Goal: Task Accomplishment & Management: Manage account settings

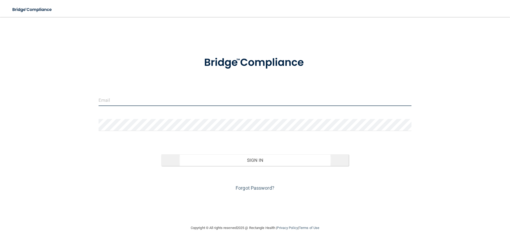
type input "[PERSON_NAME][EMAIL_ADDRESS][PERSON_NAME][DOMAIN_NAME]"
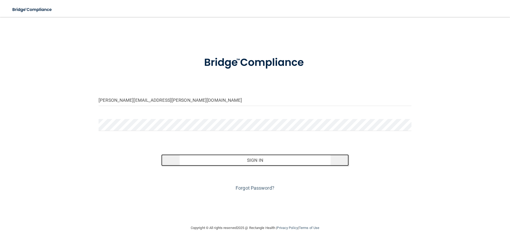
click at [231, 154] on button "Sign In" at bounding box center [255, 160] width 188 height 12
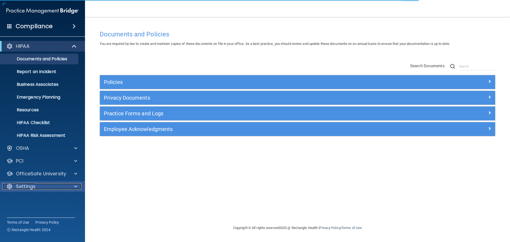
click at [32, 187] on p "Settings" at bounding box center [26, 186] width 20 height 6
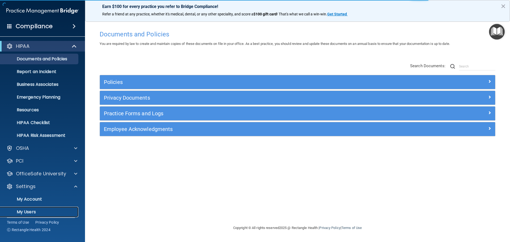
click at [31, 211] on p "My Users" at bounding box center [39, 212] width 73 height 5
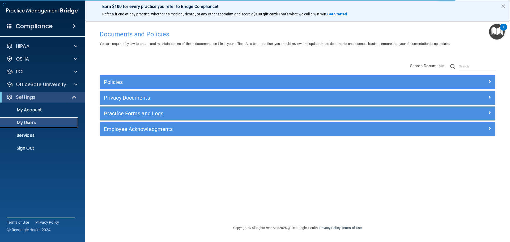
select select "20"
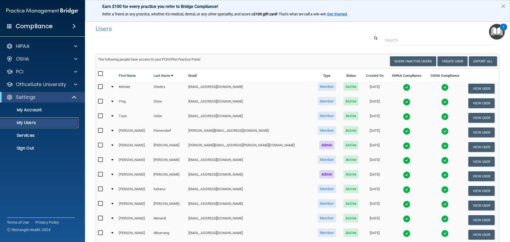
scroll to position [80, 0]
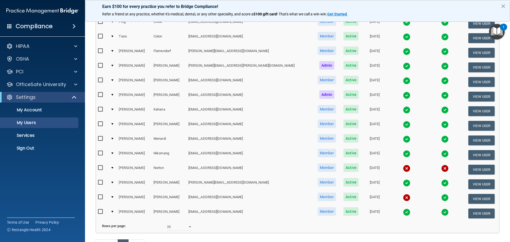
click at [442, 199] on img at bounding box center [445, 197] width 7 height 7
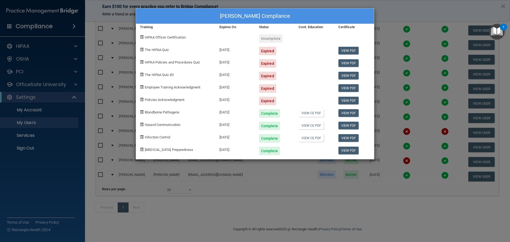
scroll to position [125, 0]
click at [427, 199] on div "[PERSON_NAME] Compliance Training Expires On Status Cont. Education Certificate…" at bounding box center [255, 121] width 510 height 242
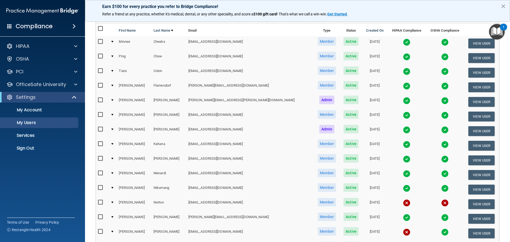
scroll to position [45, 0]
